Goal: Ask a question

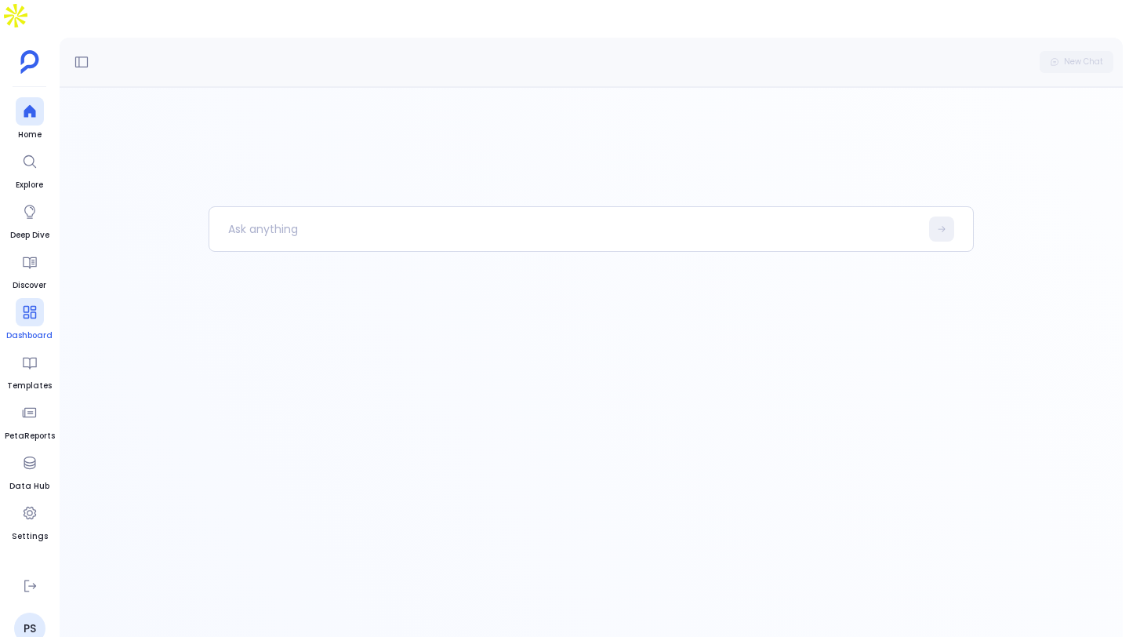
click at [25, 304] on icon at bounding box center [30, 312] width 16 height 16
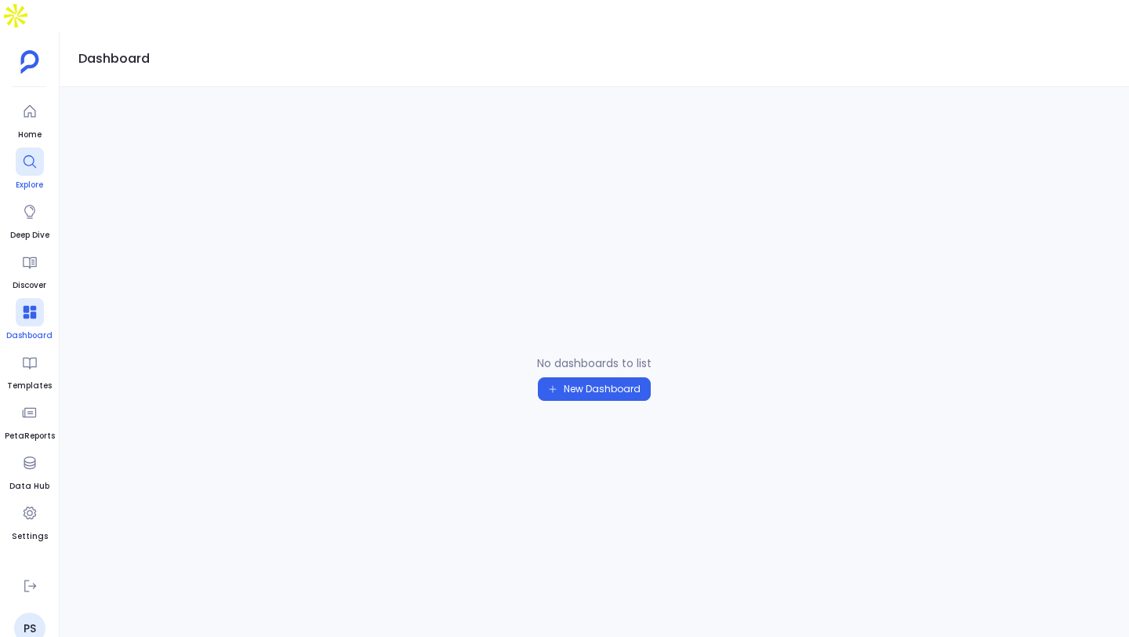
click at [26, 147] on div at bounding box center [30, 161] width 28 height 28
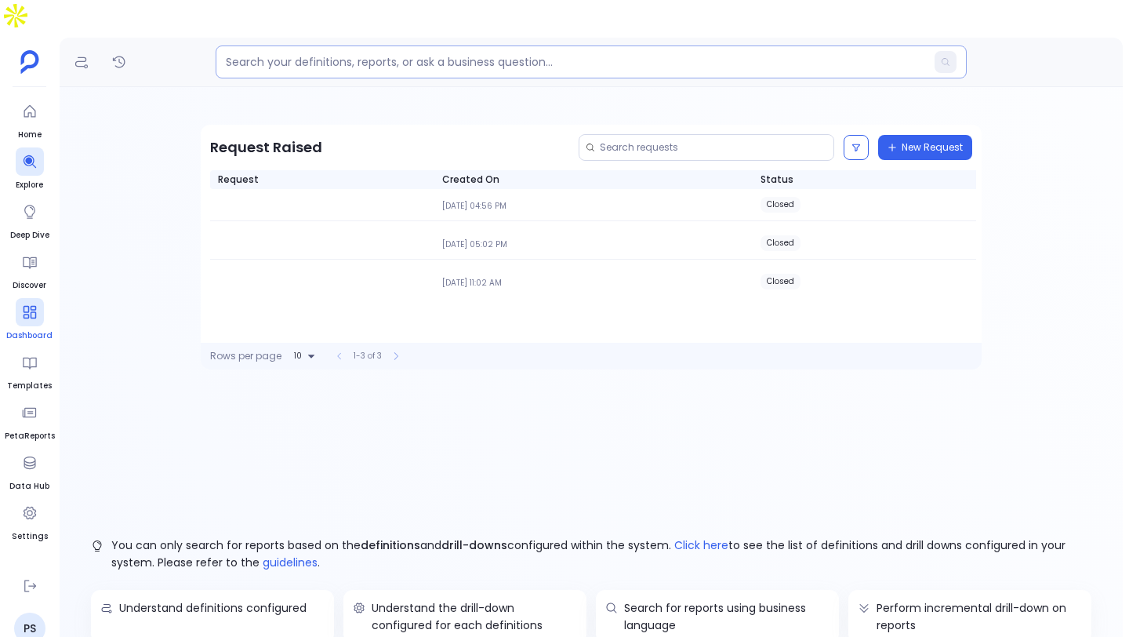
click at [303, 54] on input at bounding box center [576, 62] width 700 height 16
type input "show me license utilization rates for the last 90 days"
click at [943, 58] on icon at bounding box center [947, 62] width 8 height 8
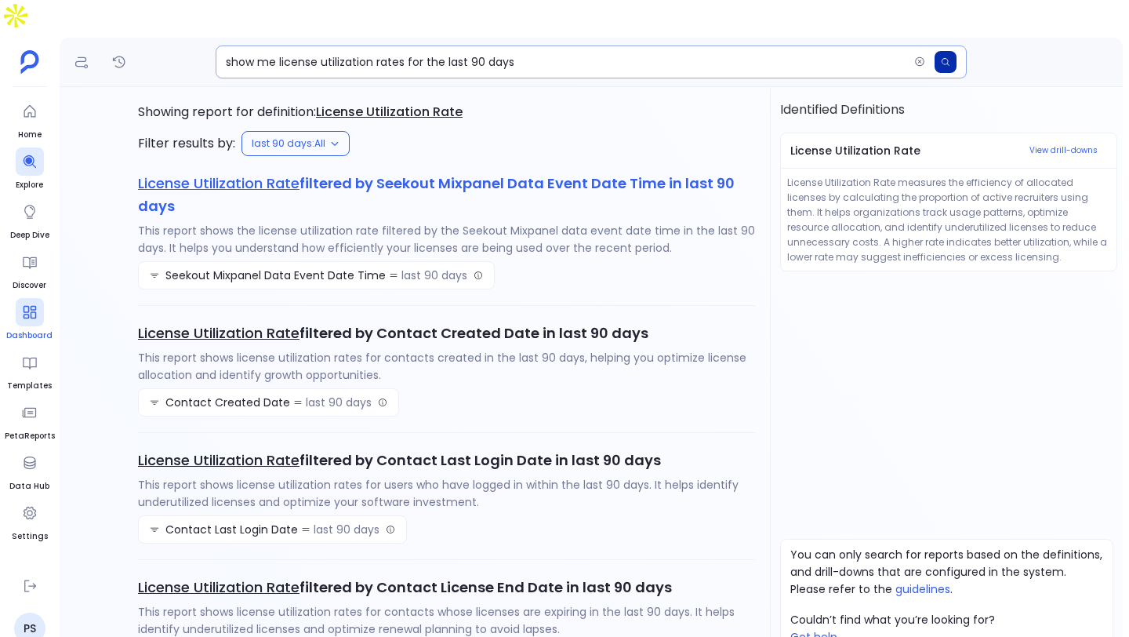
click at [210, 173] on span "License Utilization Rate" at bounding box center [219, 183] width 162 height 20
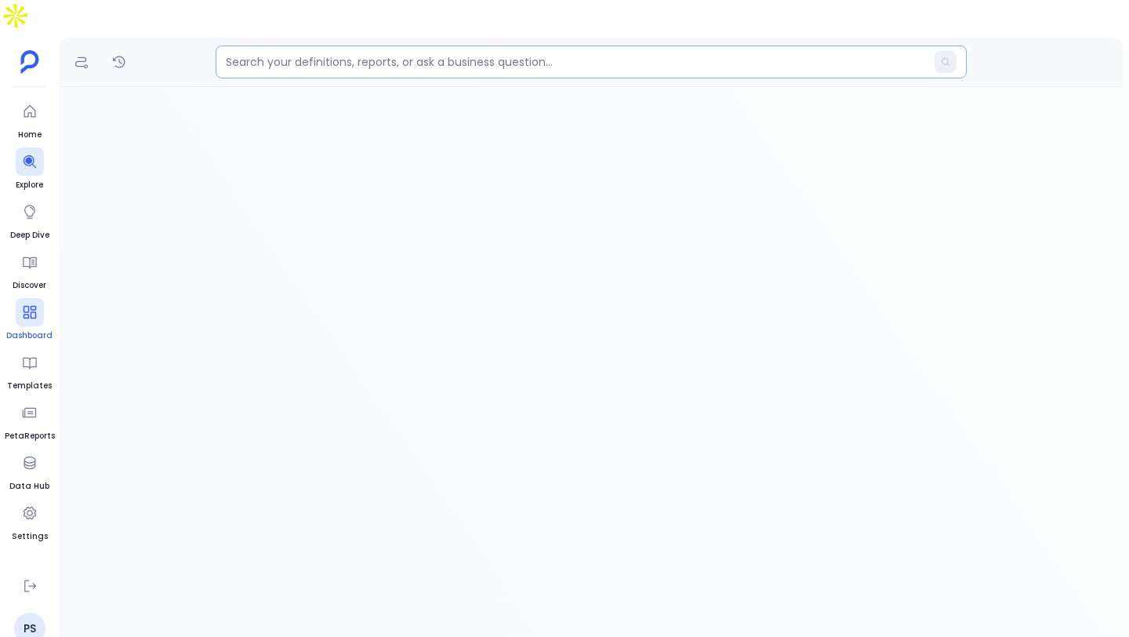
click at [345, 54] on input at bounding box center [576, 62] width 700 height 16
type input "show me renewals coming up in the next 90 days"
click at [947, 57] on icon at bounding box center [945, 61] width 9 height 9
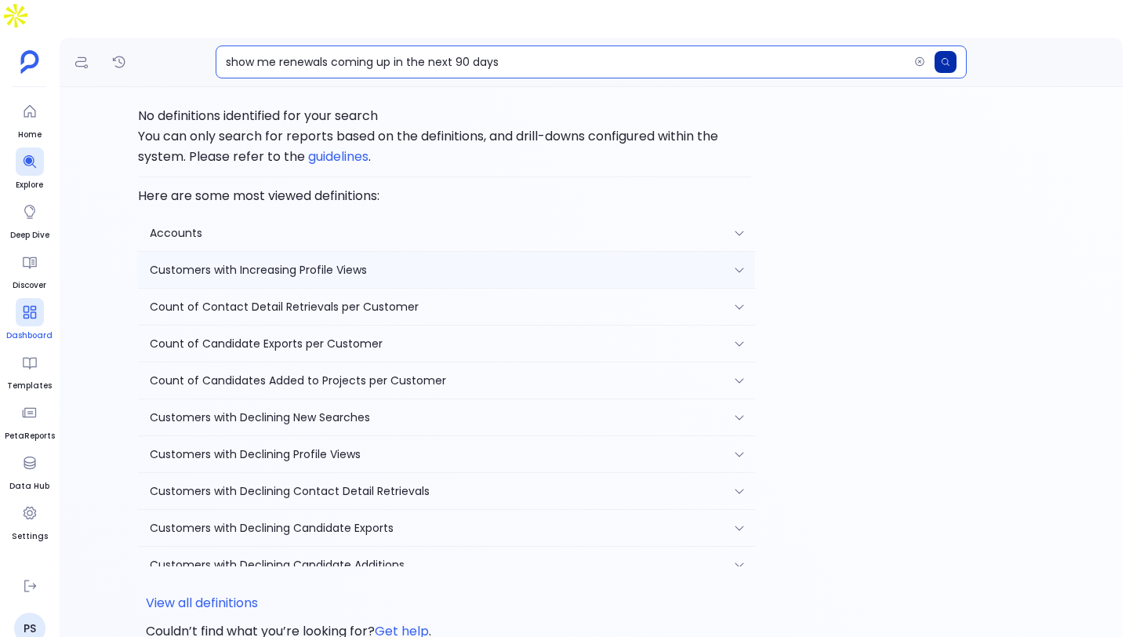
click at [358, 261] on div "Customers with Increasing Profile Views" at bounding box center [441, 269] width 583 height 17
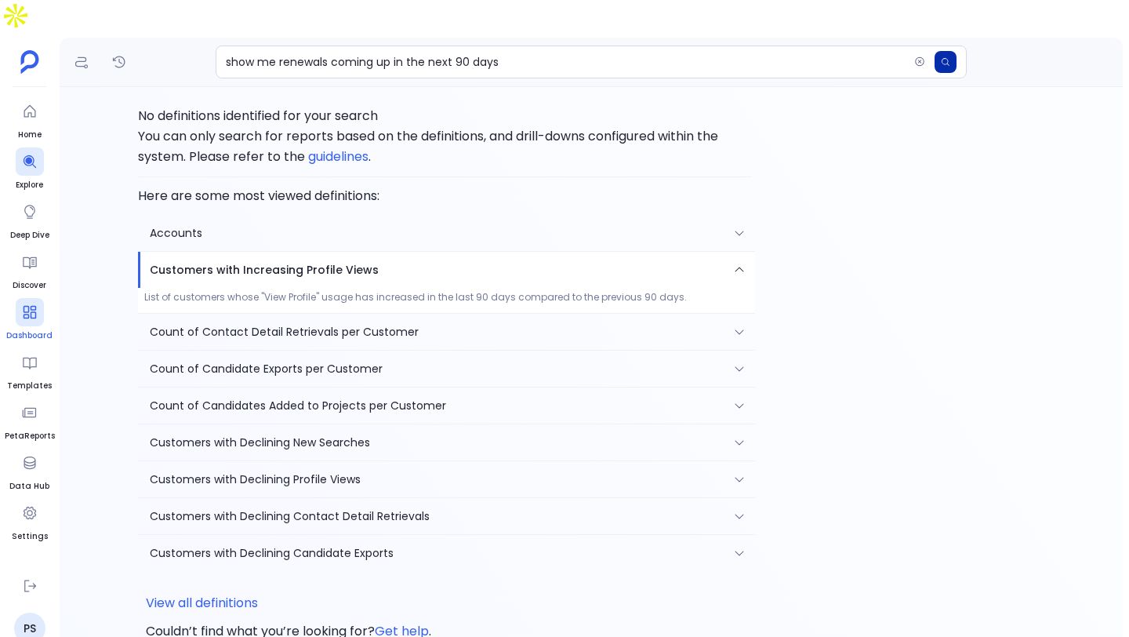
click at [354, 291] on p "List of customers whose "View Profile" usage has increased in the last 90 days …" at bounding box center [446, 297] width 605 height 13
click at [340, 323] on div "Count of Contact Detail Retrievals per Customer" at bounding box center [441, 331] width 583 height 17
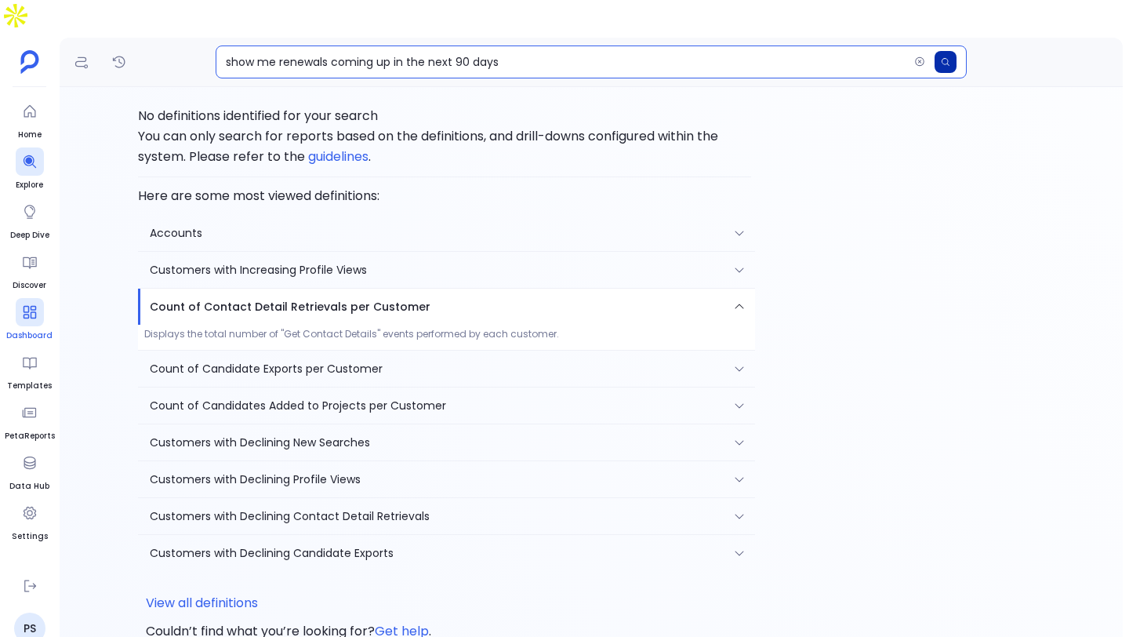
click at [332, 54] on input "show me renewals coming up in the next 90 days" at bounding box center [567, 62] width 682 height 16
click at [305, 424] on div "Customers with Declining New Searches" at bounding box center [446, 442] width 617 height 36
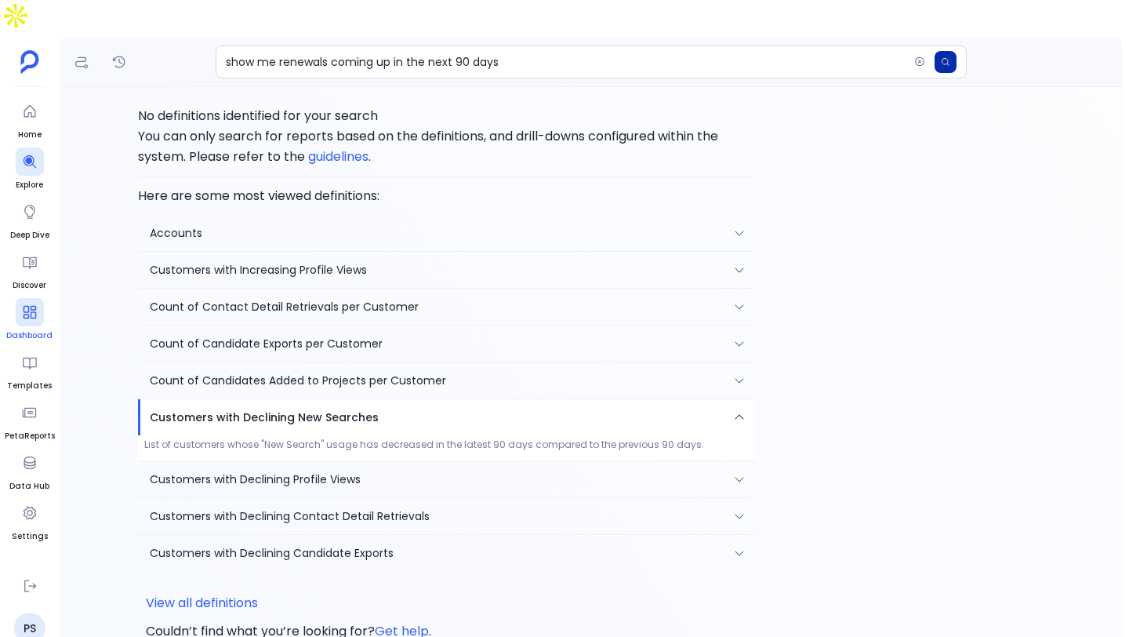
scroll to position [42, 0]
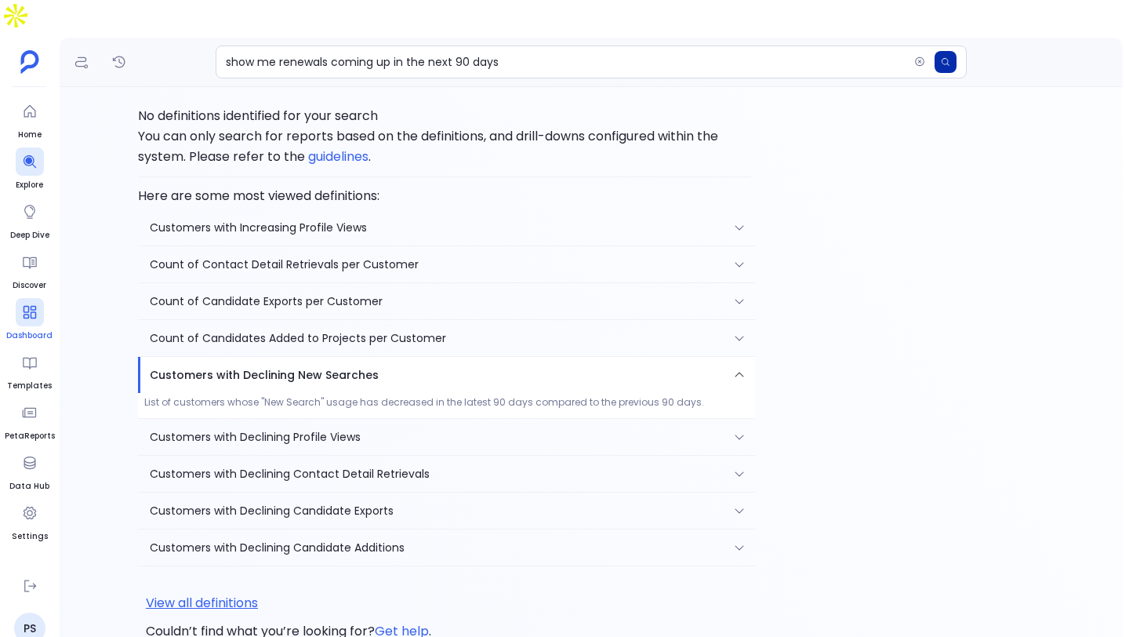
click at [203, 593] on div "View all definitions" at bounding box center [202, 603] width 112 height 20
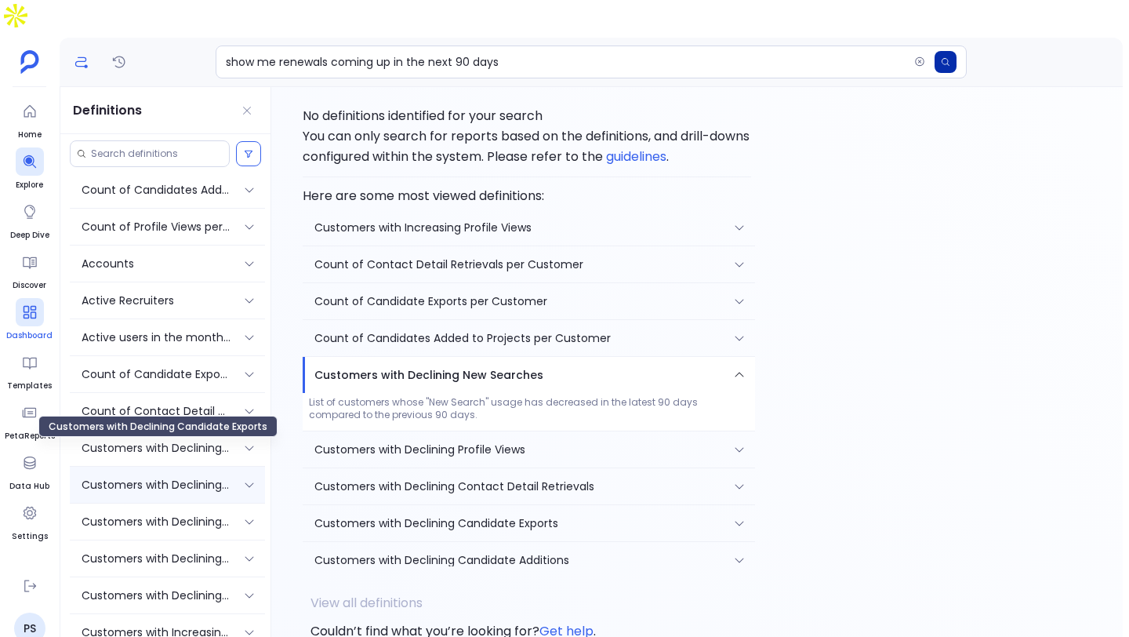
click at [162, 476] on p "Customers with Declining Candidate Exports" at bounding box center [156, 484] width 149 height 17
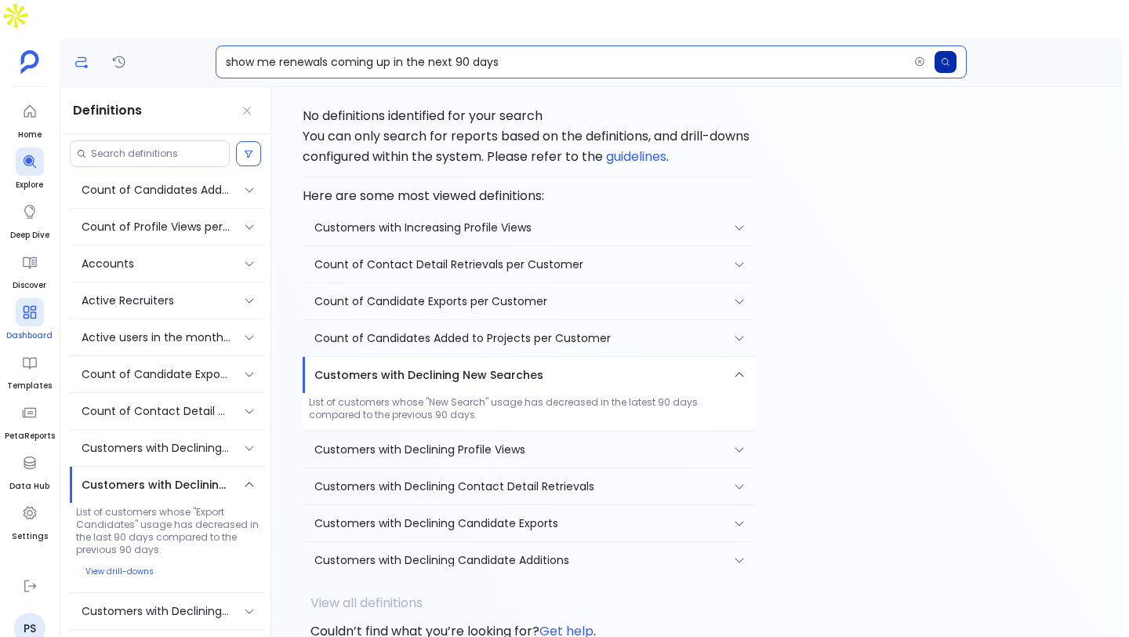
drag, startPoint x: 502, startPoint y: 27, endPoint x: 244, endPoint y: 22, distance: 258.0
click at [244, 54] on input "show me renewals coming up in the next 90 days" at bounding box center [567, 62] width 682 height 16
type input "show me customers with declining usage in the last 100 days"
click at [953, 51] on button at bounding box center [946, 62] width 22 height 22
